Goal: Browse casually

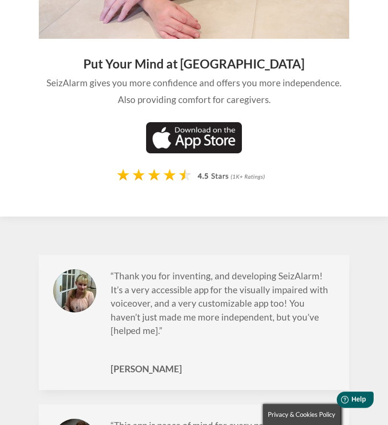
scroll to position [2019, 0]
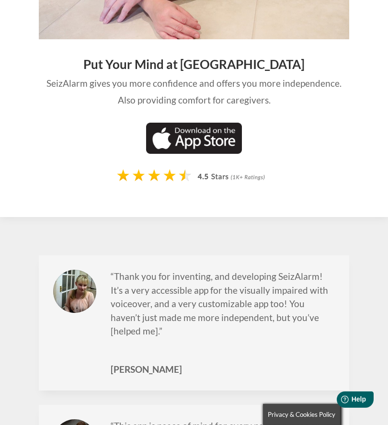
click at [151, 168] on img at bounding box center [194, 176] width 155 height 17
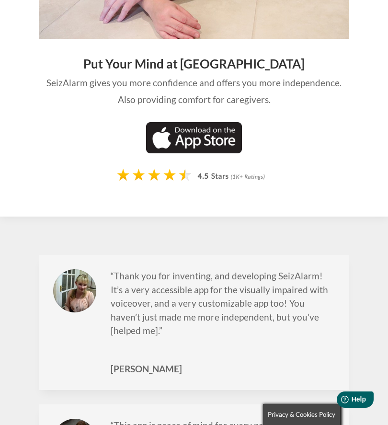
click at [204, 170] on img at bounding box center [194, 176] width 155 height 17
click at [207, 169] on img at bounding box center [194, 176] width 155 height 17
click at [139, 170] on img at bounding box center [194, 176] width 155 height 17
click at [153, 172] on img at bounding box center [194, 176] width 155 height 17
click at [203, 173] on img at bounding box center [194, 176] width 155 height 17
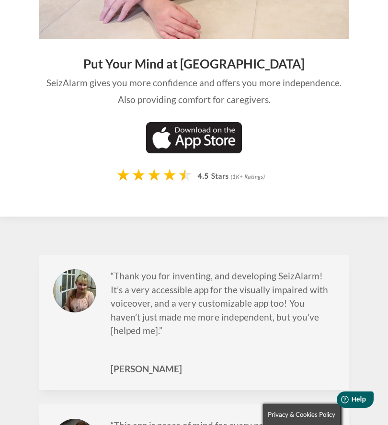
click at [212, 168] on img at bounding box center [194, 176] width 155 height 17
click at [207, 169] on img at bounding box center [194, 176] width 155 height 17
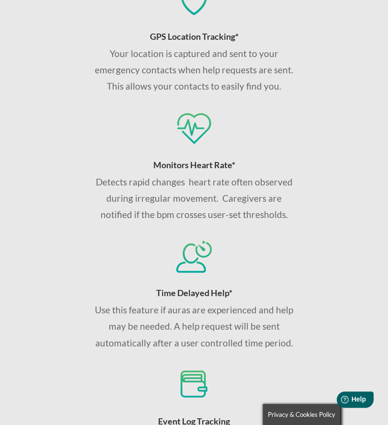
scroll to position [1209, 0]
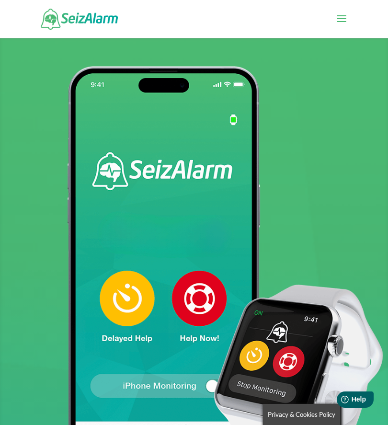
scroll to position [0, 0]
